Goal: Navigation & Orientation: Find specific page/section

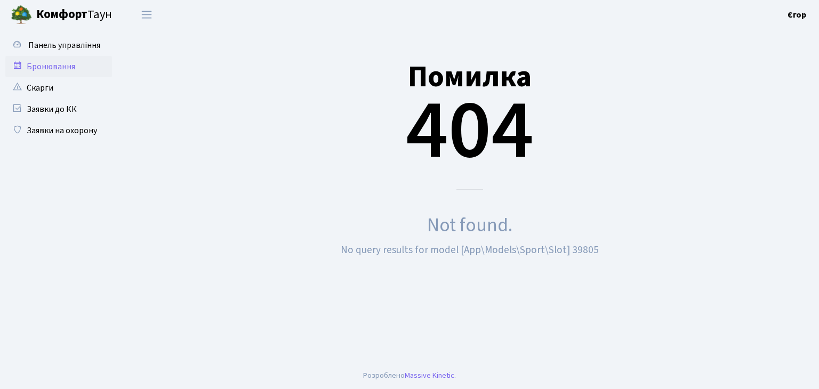
click at [65, 28] on link "Комфорт Таун" at bounding box center [66, 14] width 133 height 29
click at [26, 111] on link "Заявки до КК" at bounding box center [58, 109] width 107 height 21
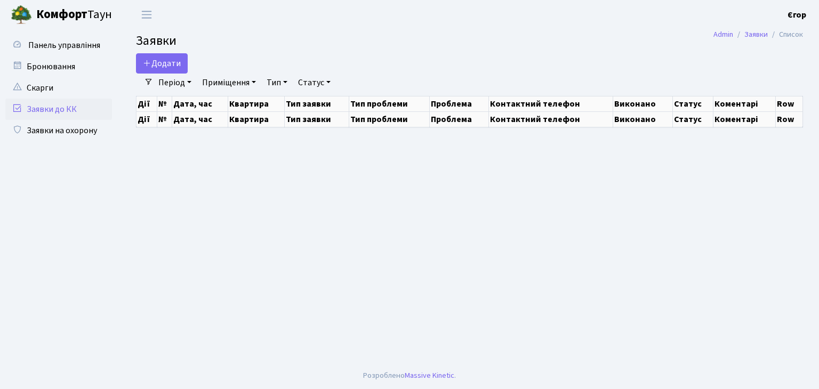
select select "25"
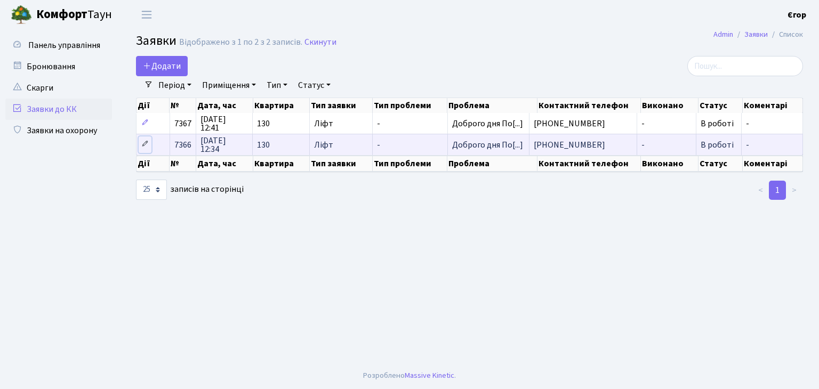
click at [146, 142] on icon at bounding box center [144, 143] width 7 height 7
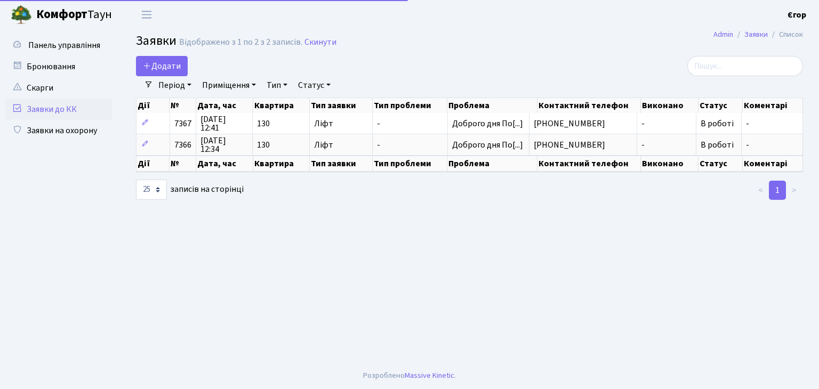
select select "25"
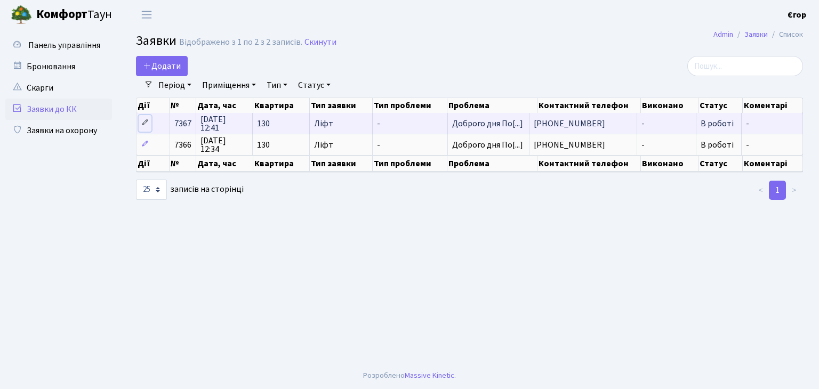
click at [143, 119] on icon at bounding box center [144, 122] width 7 height 7
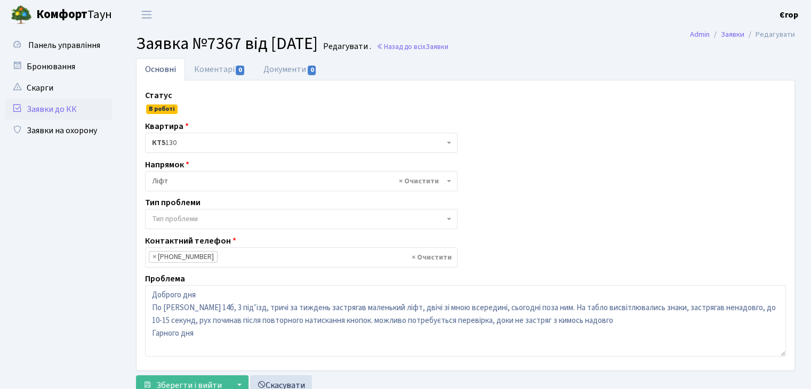
click at [75, 113] on link "Заявки до КК" at bounding box center [58, 109] width 107 height 21
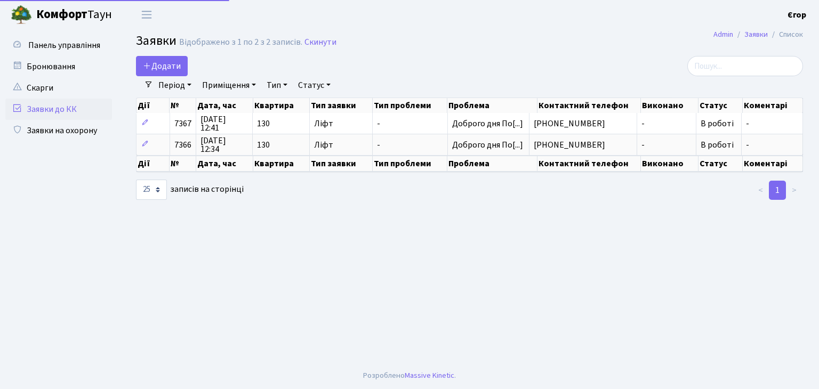
select select "25"
click at [53, 47] on span "Панель управління" at bounding box center [64, 45] width 72 height 12
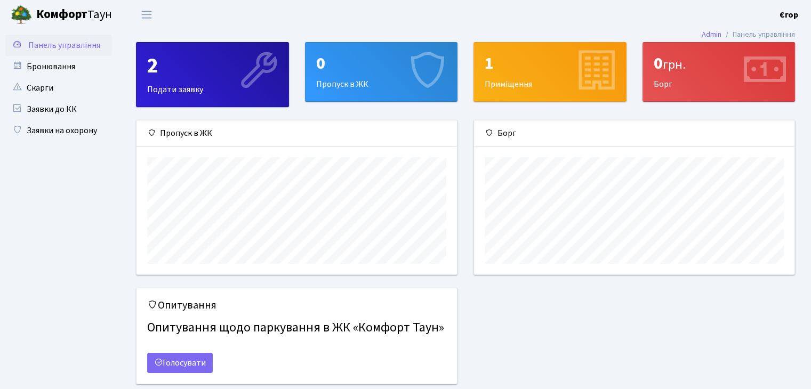
scroll to position [34, 0]
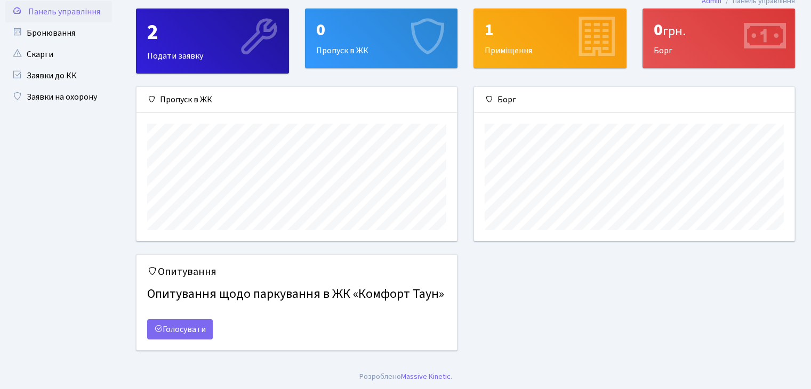
click at [324, 296] on h4 "Опитування щодо паркування в ЖК «Комфорт Таун»" at bounding box center [296, 295] width 299 height 24
click at [188, 321] on link "Голосувати" at bounding box center [180, 330] width 66 height 20
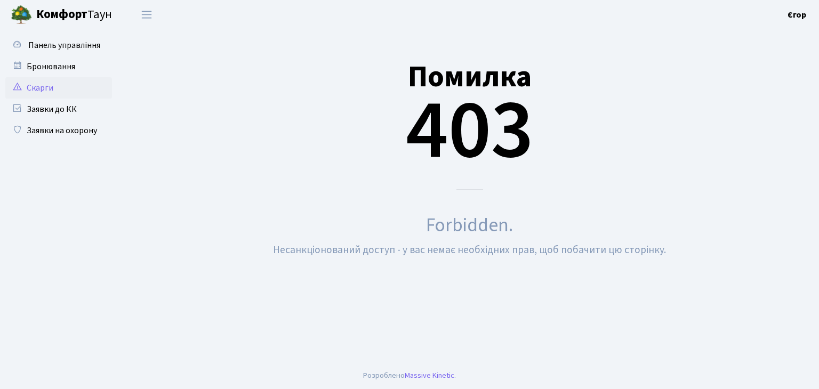
click at [62, 87] on link "Скарги" at bounding box center [58, 87] width 107 height 21
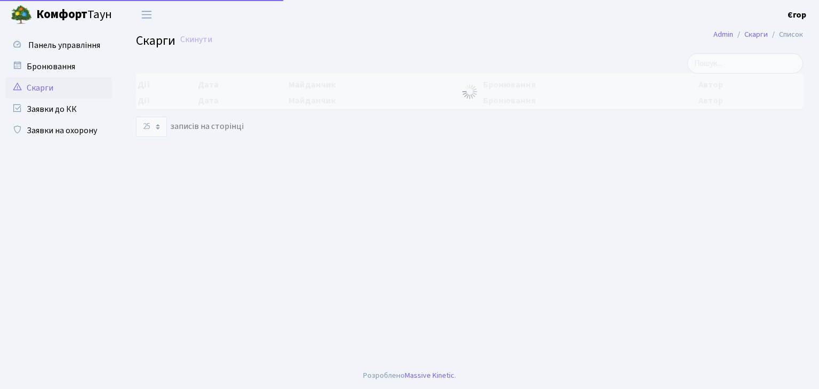
select select "25"
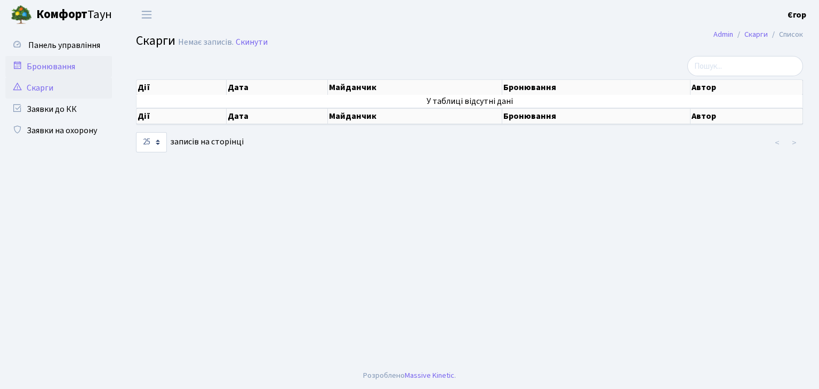
click at [58, 74] on link "Бронювання" at bounding box center [58, 66] width 107 height 21
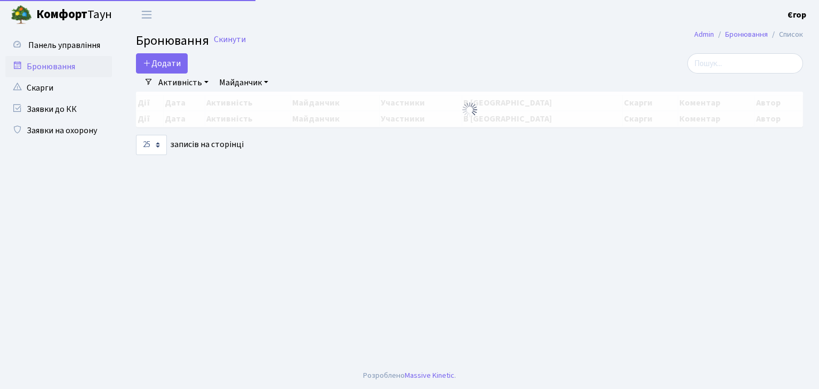
select select "25"
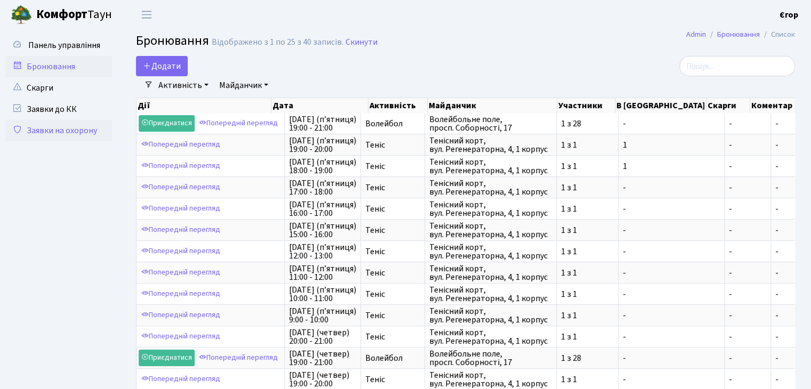
click at [76, 134] on link "Заявки на охорону" at bounding box center [58, 130] width 107 height 21
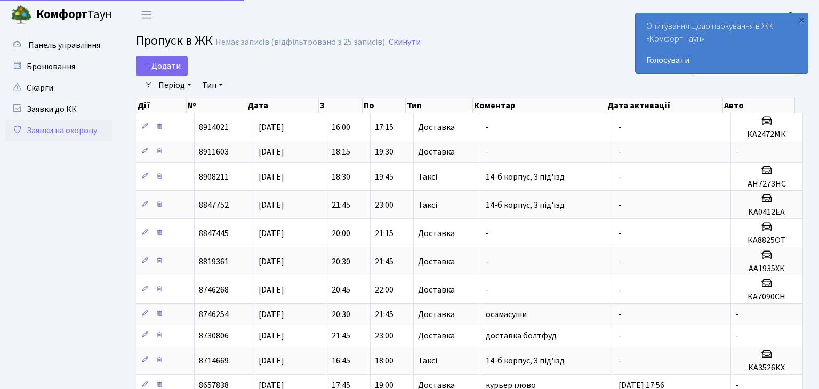
select select "25"
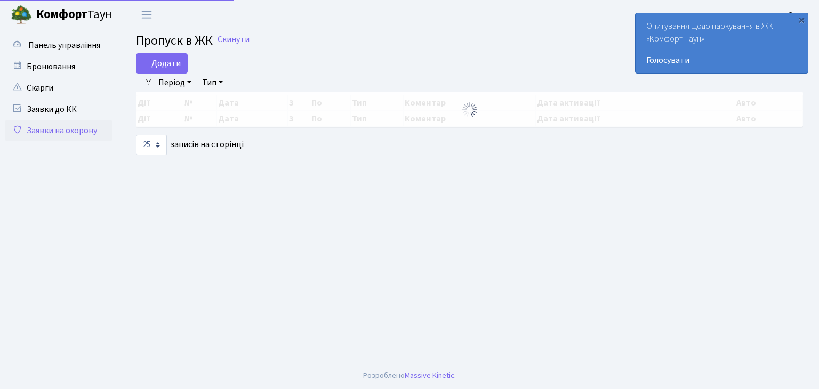
select select "25"
